Goal: Find specific page/section: Find specific page/section

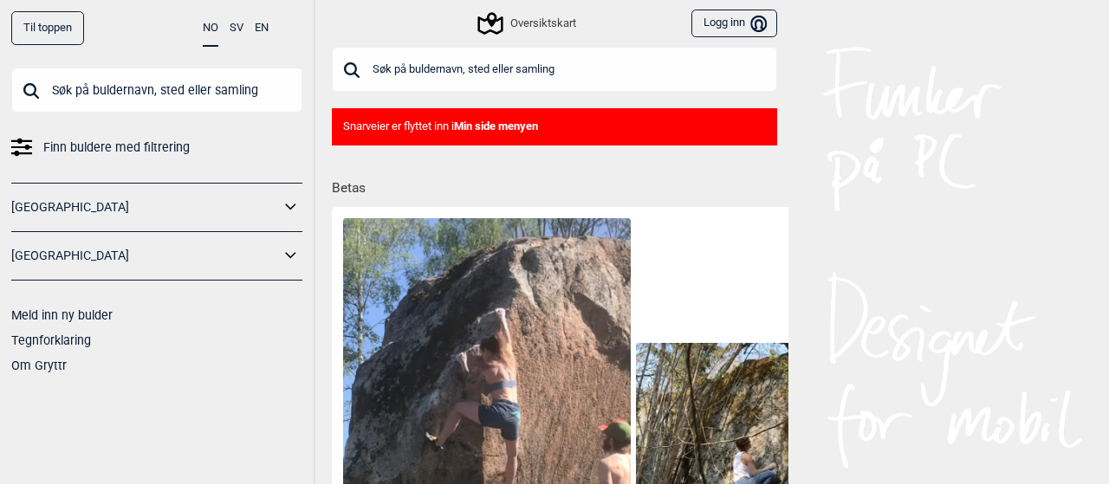
click at [463, 67] on input "text" at bounding box center [554, 69] width 445 height 45
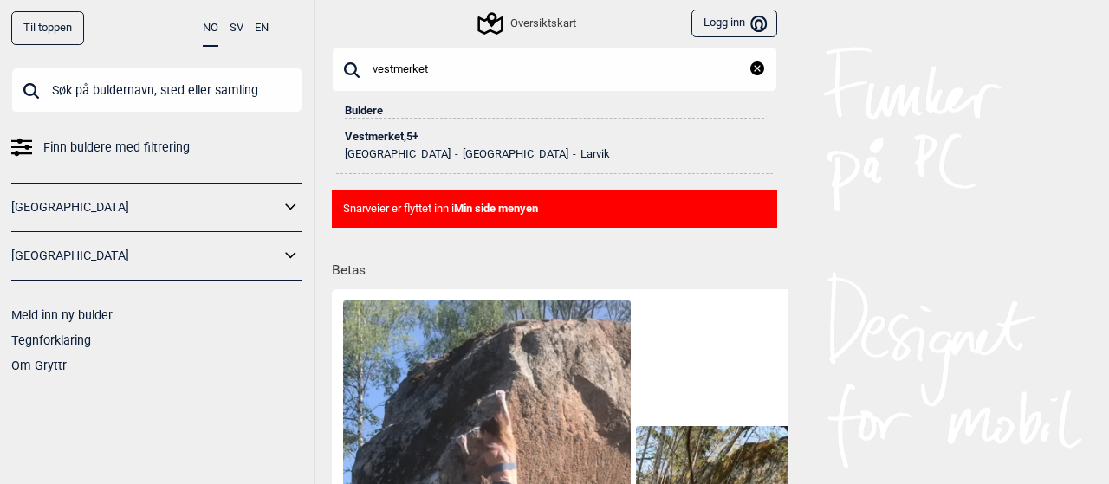
type input "vestmerket"
click at [385, 138] on div "Vestmerket , 5+" at bounding box center [554, 137] width 419 height 12
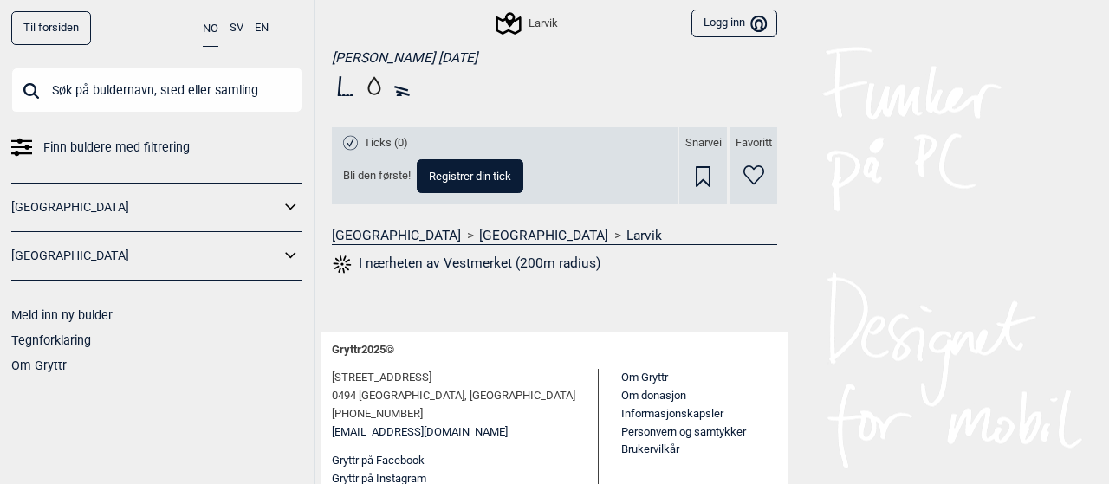
scroll to position [564, 0]
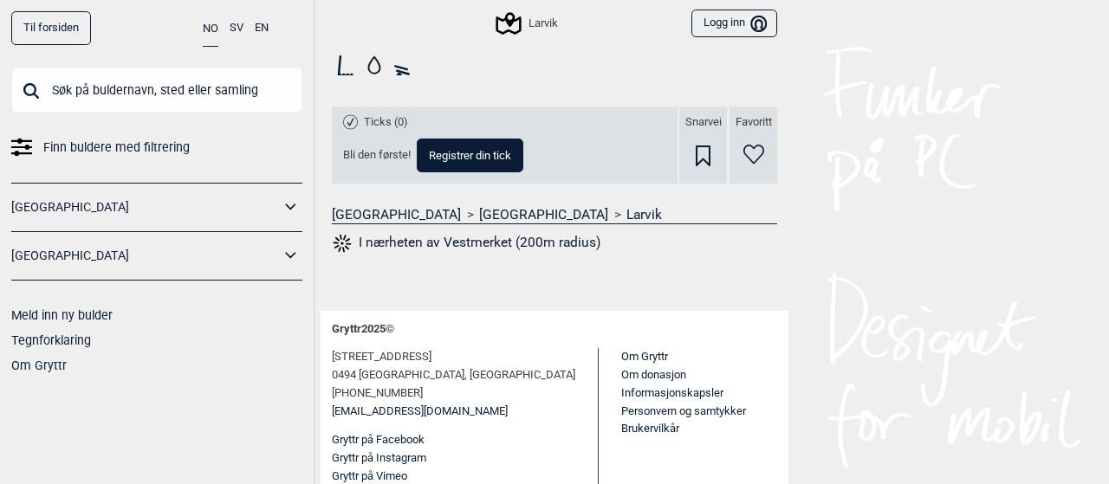
click at [450, 243] on button "I nærheten av Vestmerket (200m radius)" at bounding box center [466, 243] width 269 height 23
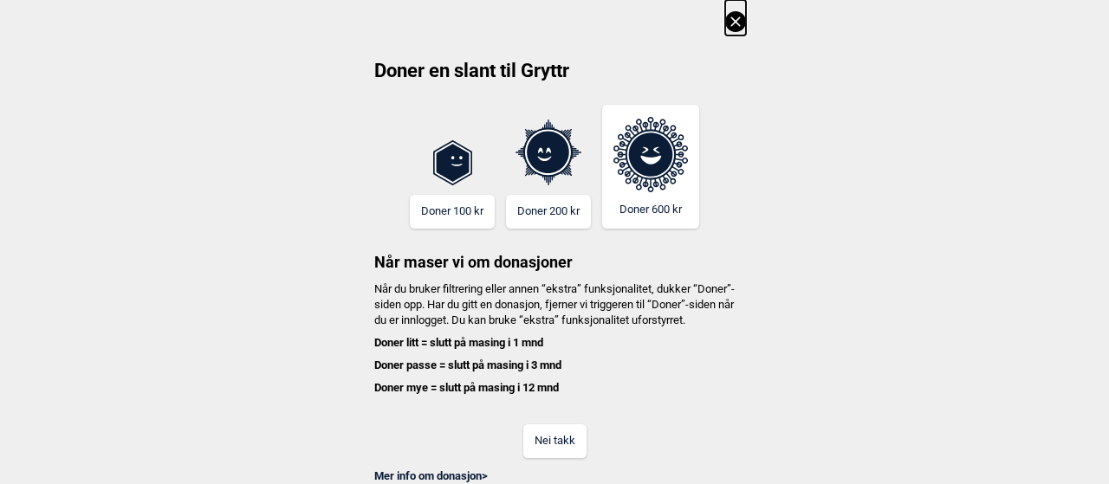
scroll to position [0, 2195]
click at [549, 456] on button "Nei takk" at bounding box center [554, 441] width 63 height 34
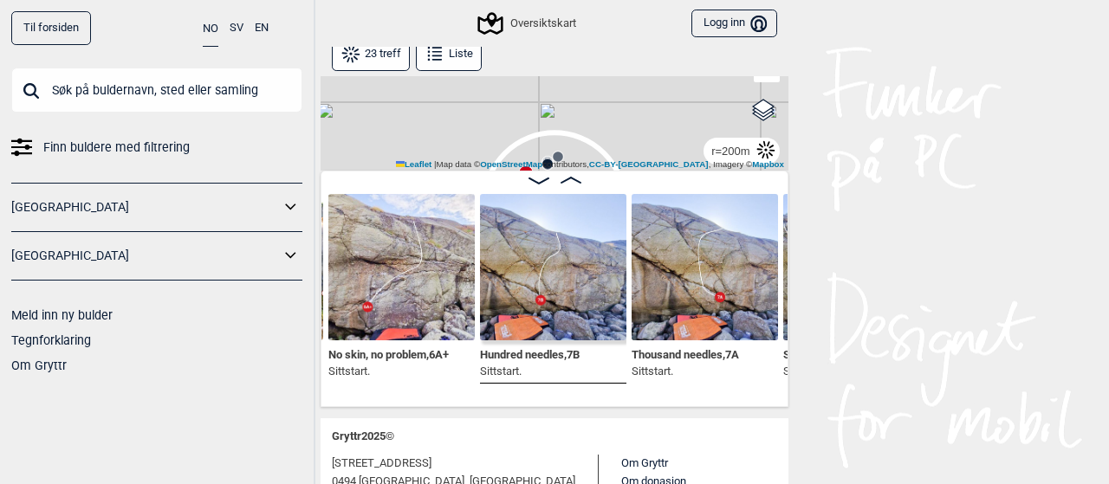
scroll to position [0, 1322]
